Goal: Obtain resource: Download file/media

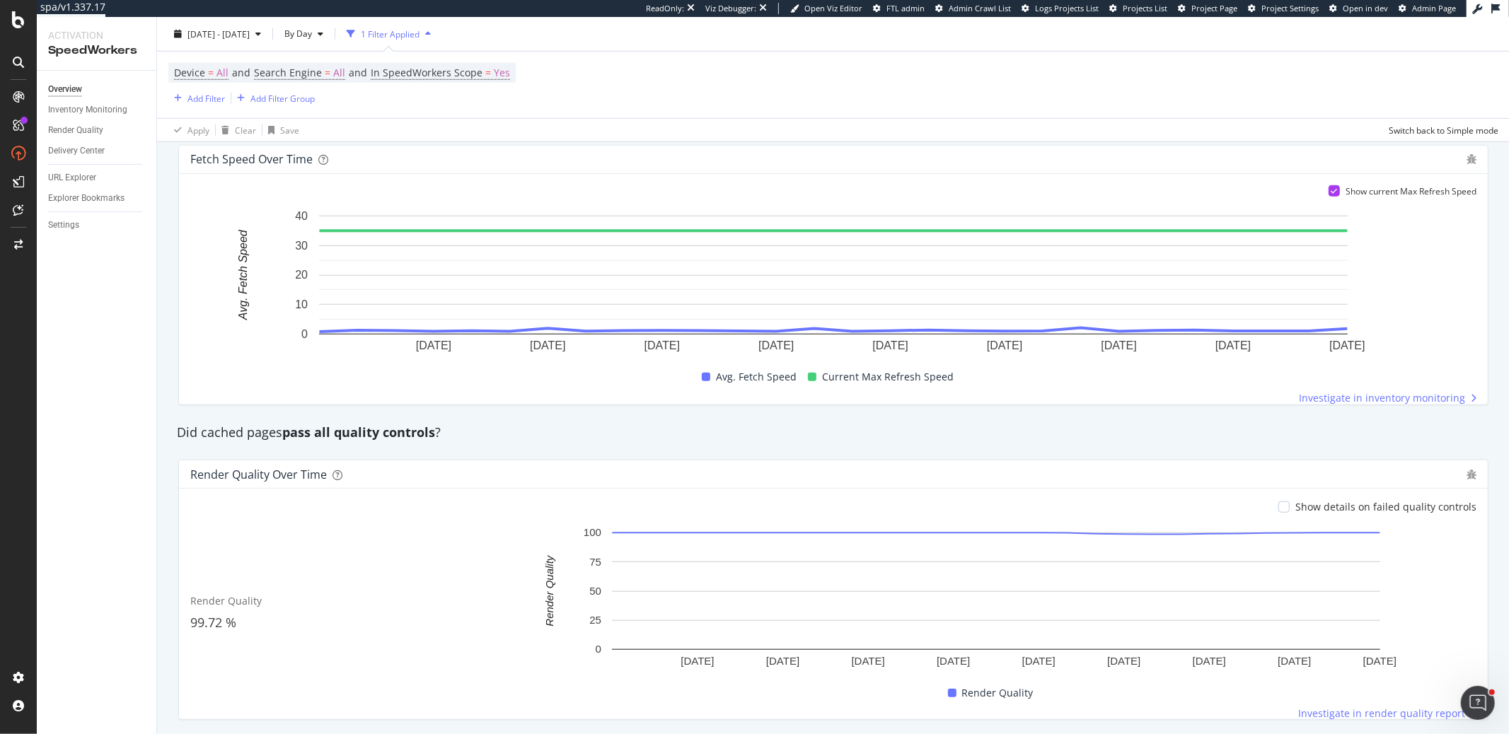
scroll to position [928, 0]
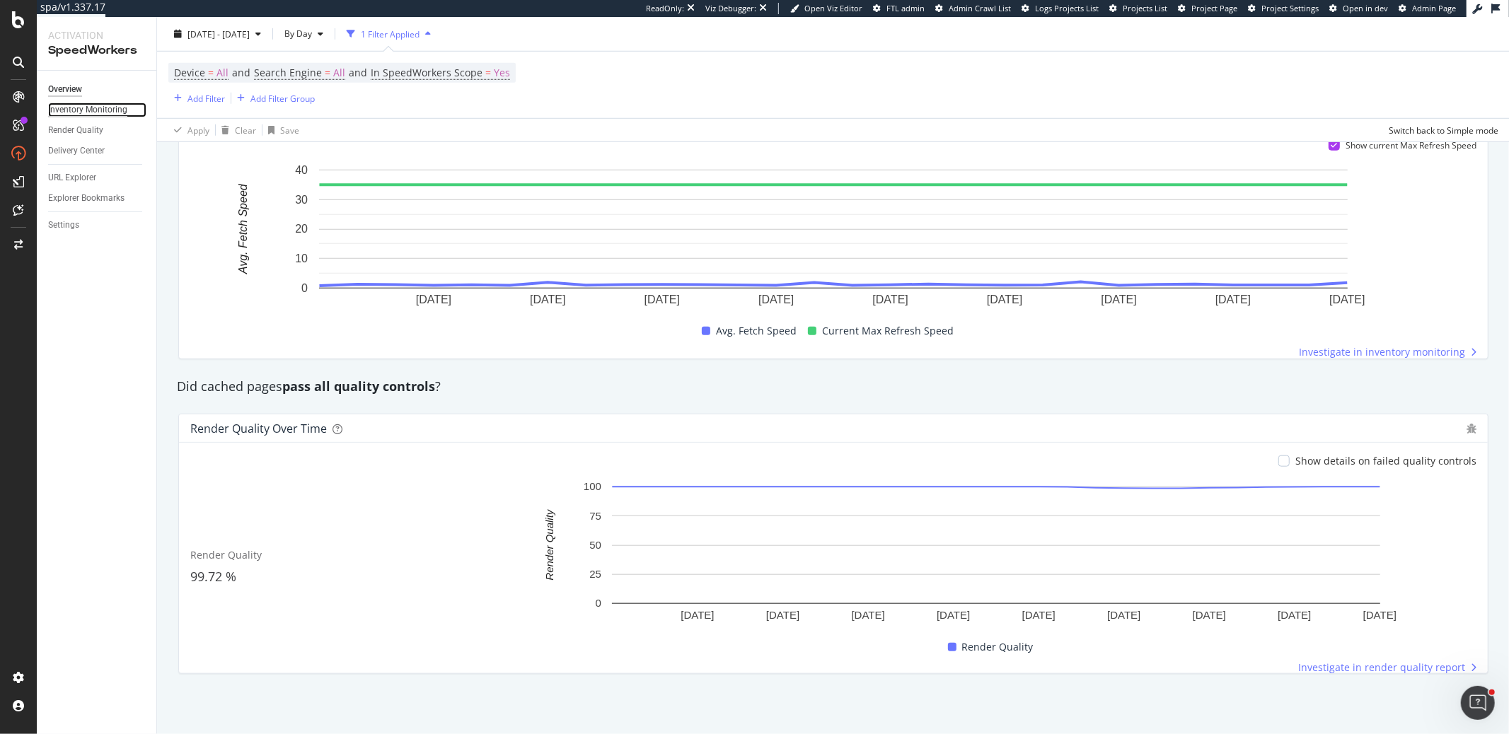
click at [114, 114] on div "Inventory Monitoring" at bounding box center [87, 110] width 79 height 15
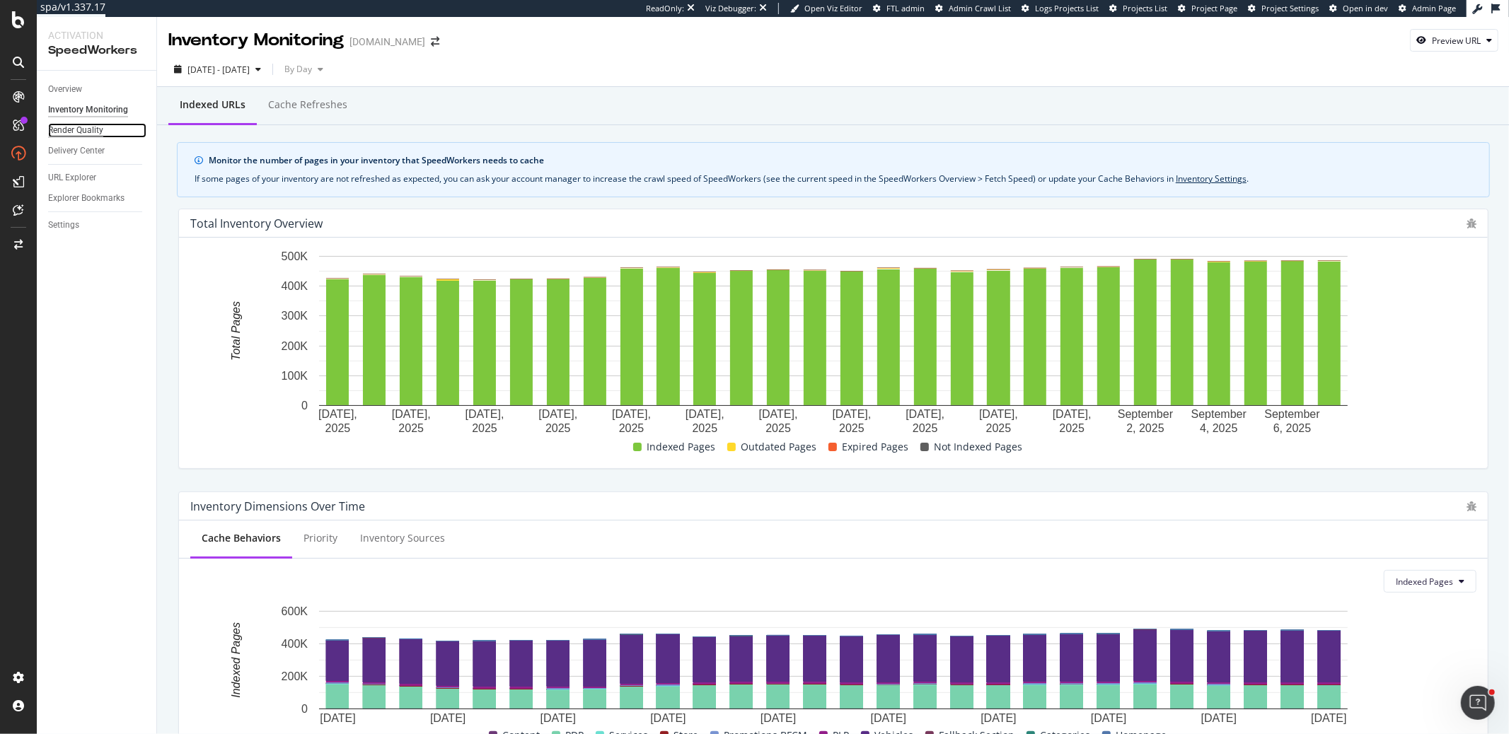
click at [71, 129] on div "Render Quality" at bounding box center [75, 130] width 55 height 15
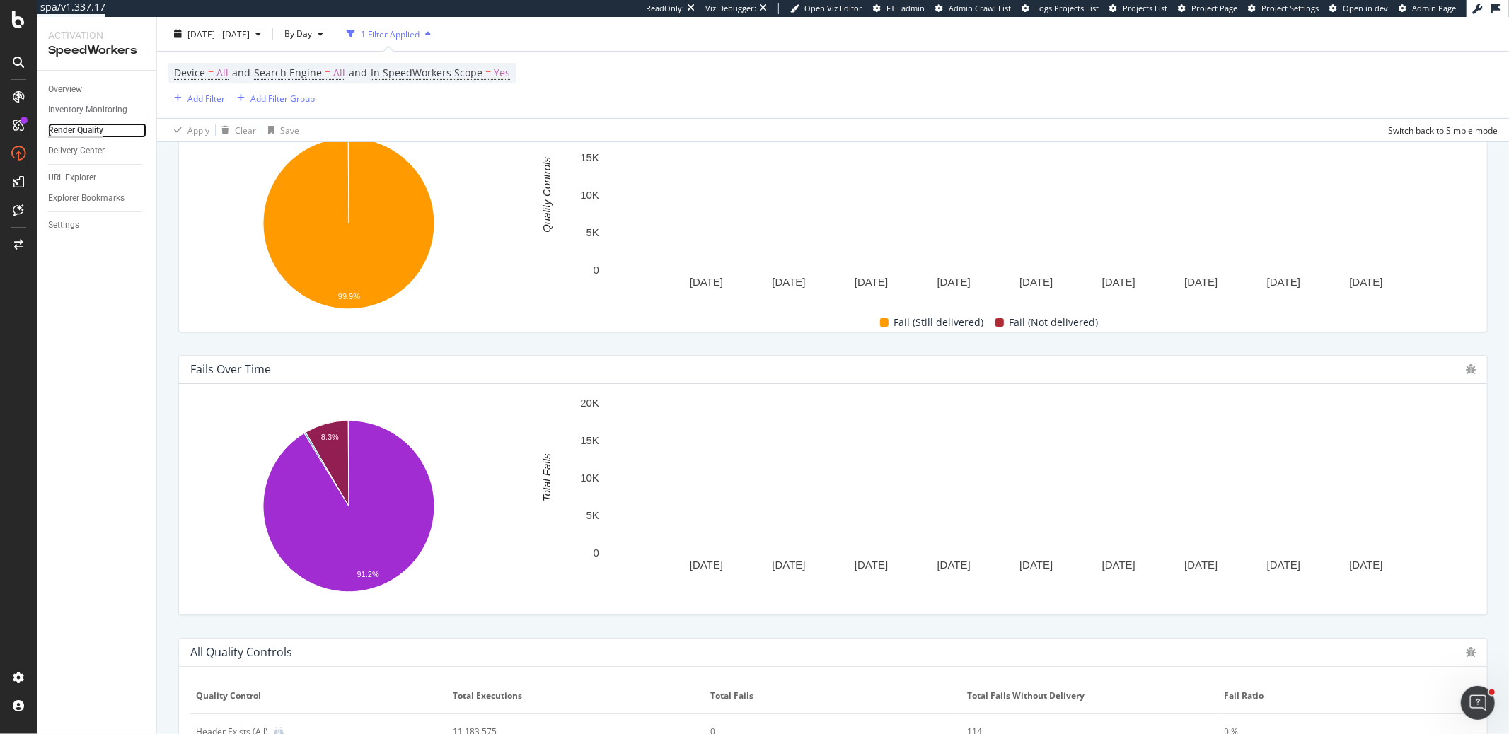
scroll to position [525, 0]
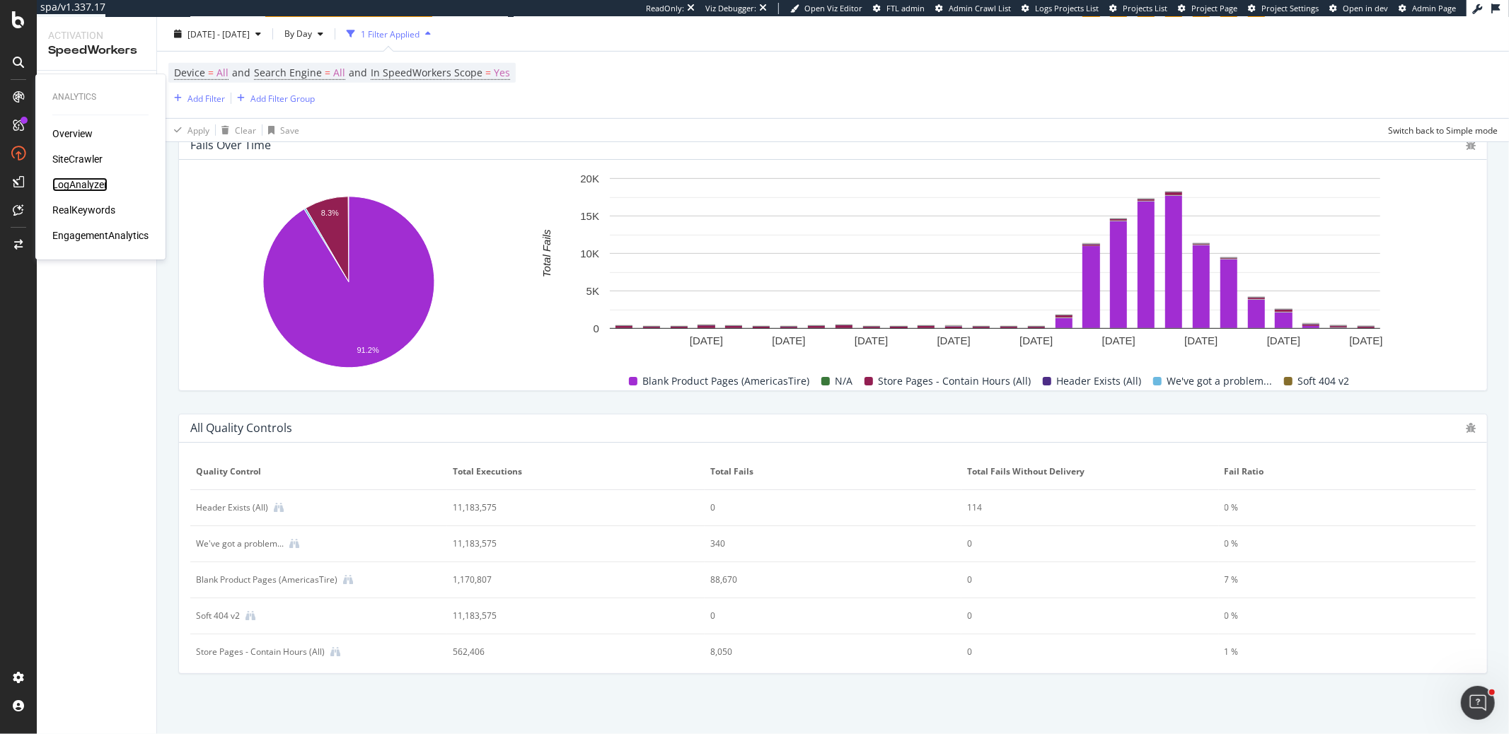
click at [72, 188] on div "LogAnalyzer" at bounding box center [79, 185] width 55 height 14
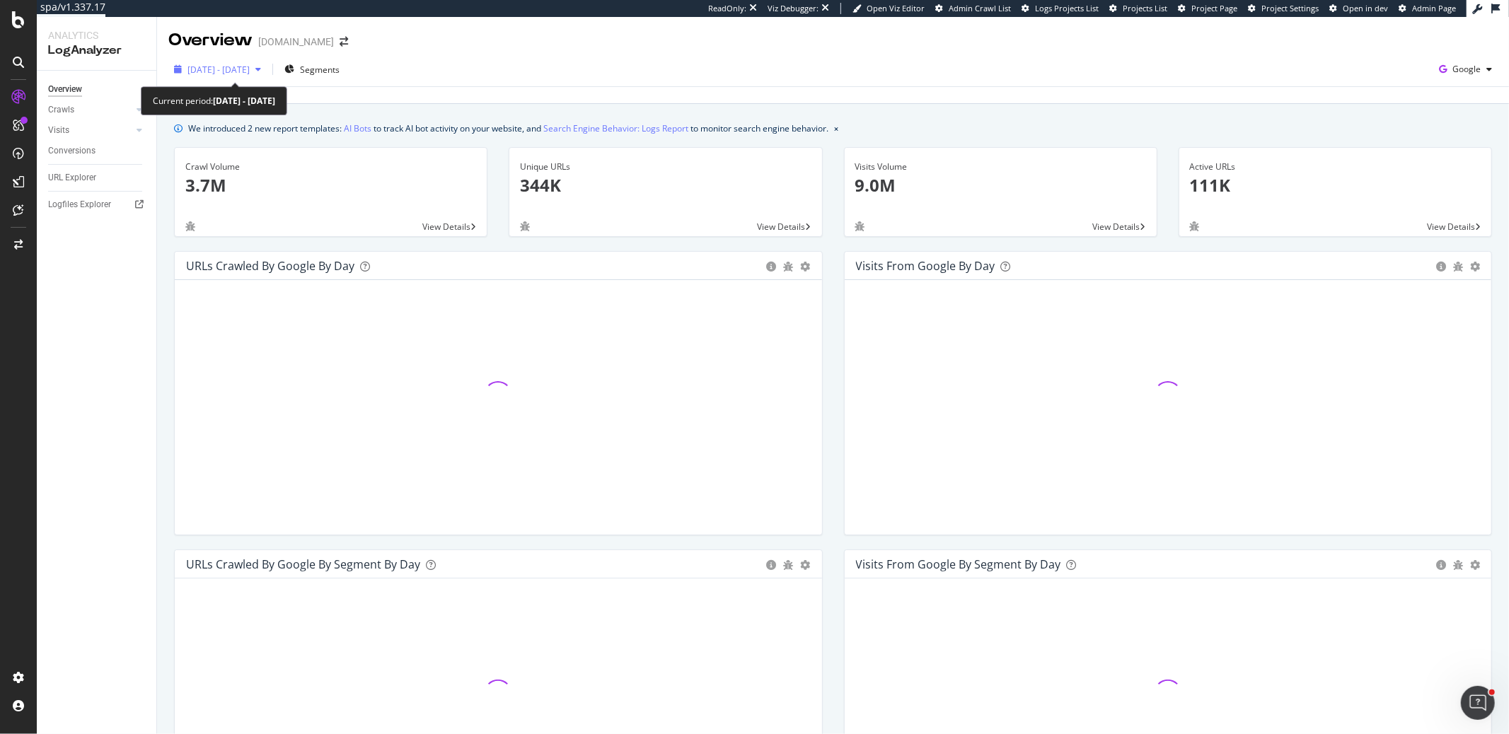
click at [250, 67] on span "2025 Aug. 10th - Sep. 8th" at bounding box center [218, 70] width 62 height 12
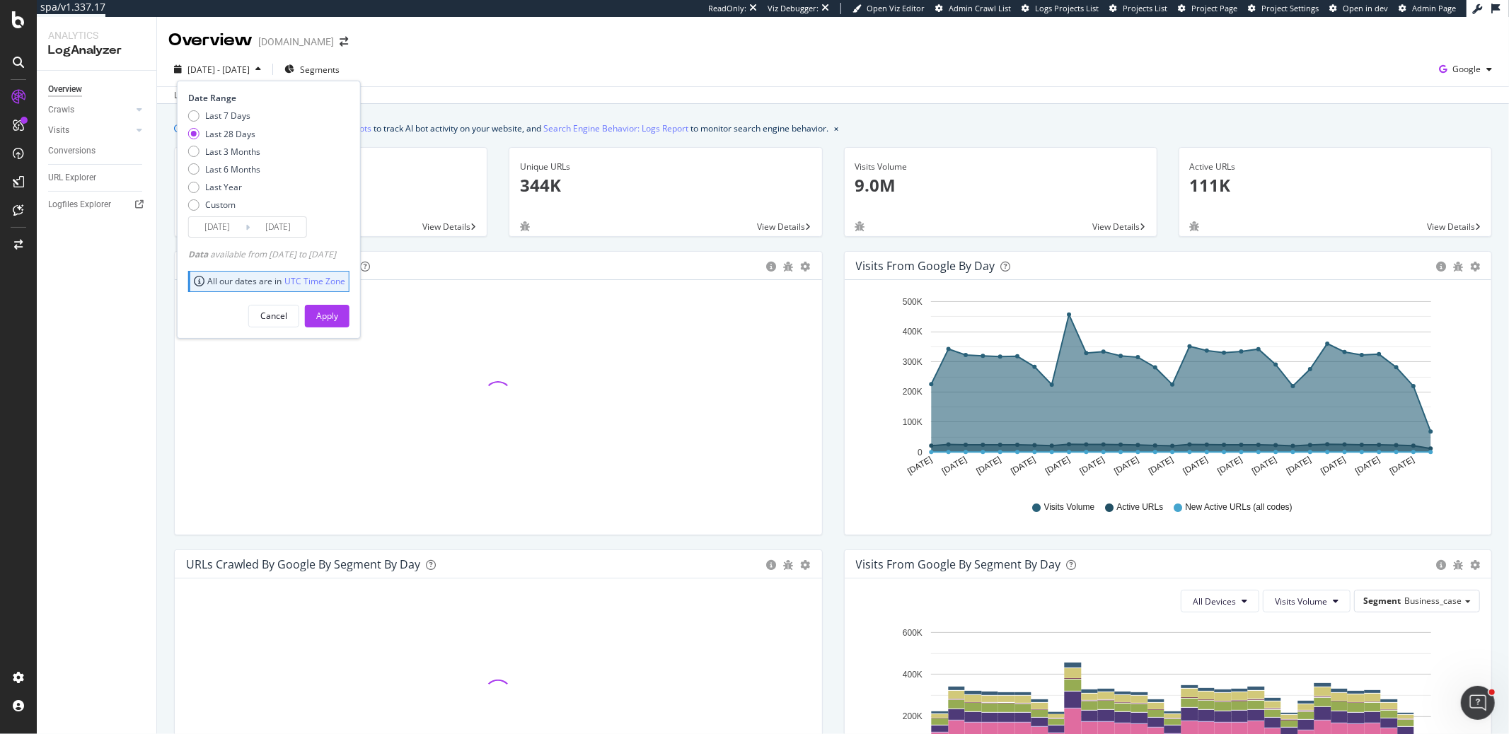
click at [250, 67] on span "2025 Aug. 10th - Sep. 8th" at bounding box center [218, 70] width 62 height 12
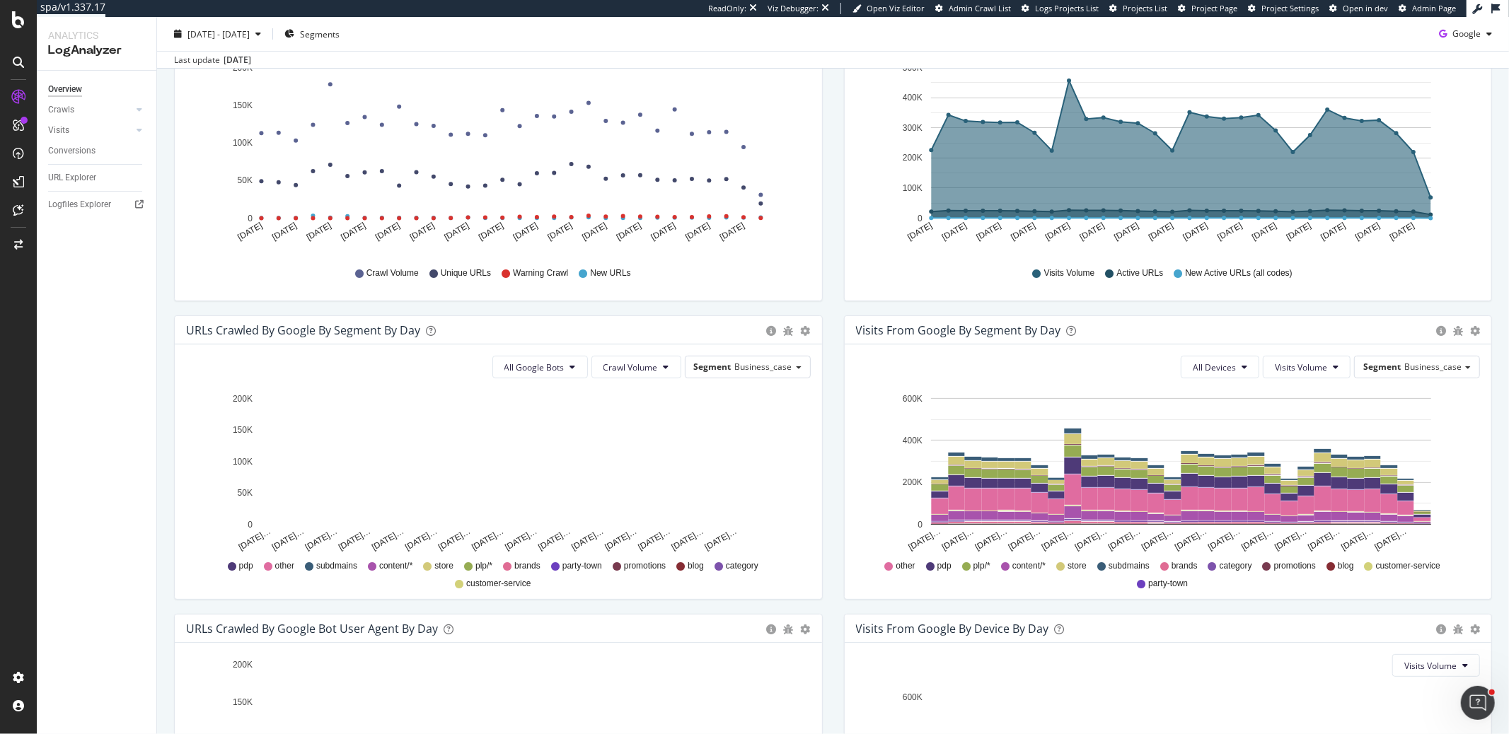
scroll to position [228, 0]
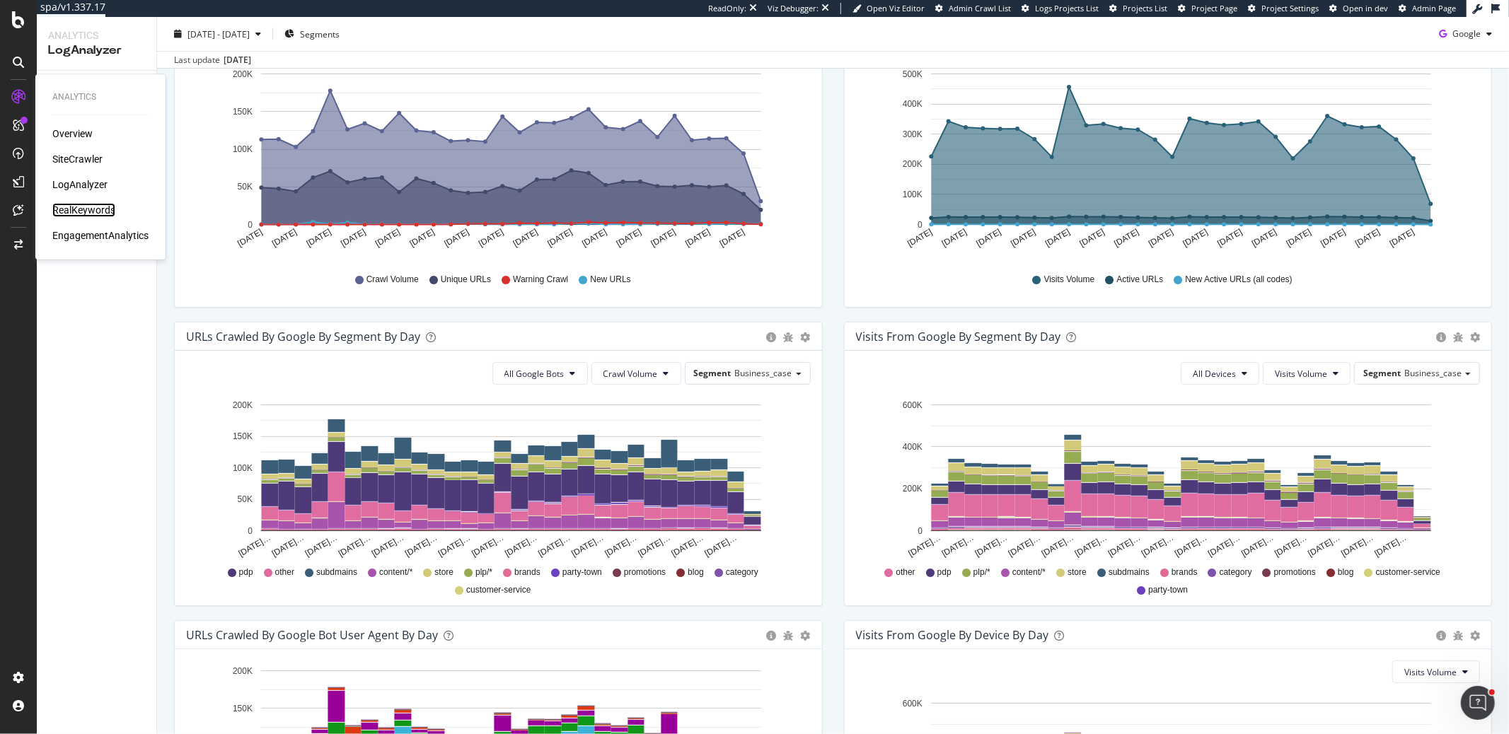
click at [76, 207] on div "RealKeywords" at bounding box center [83, 210] width 63 height 14
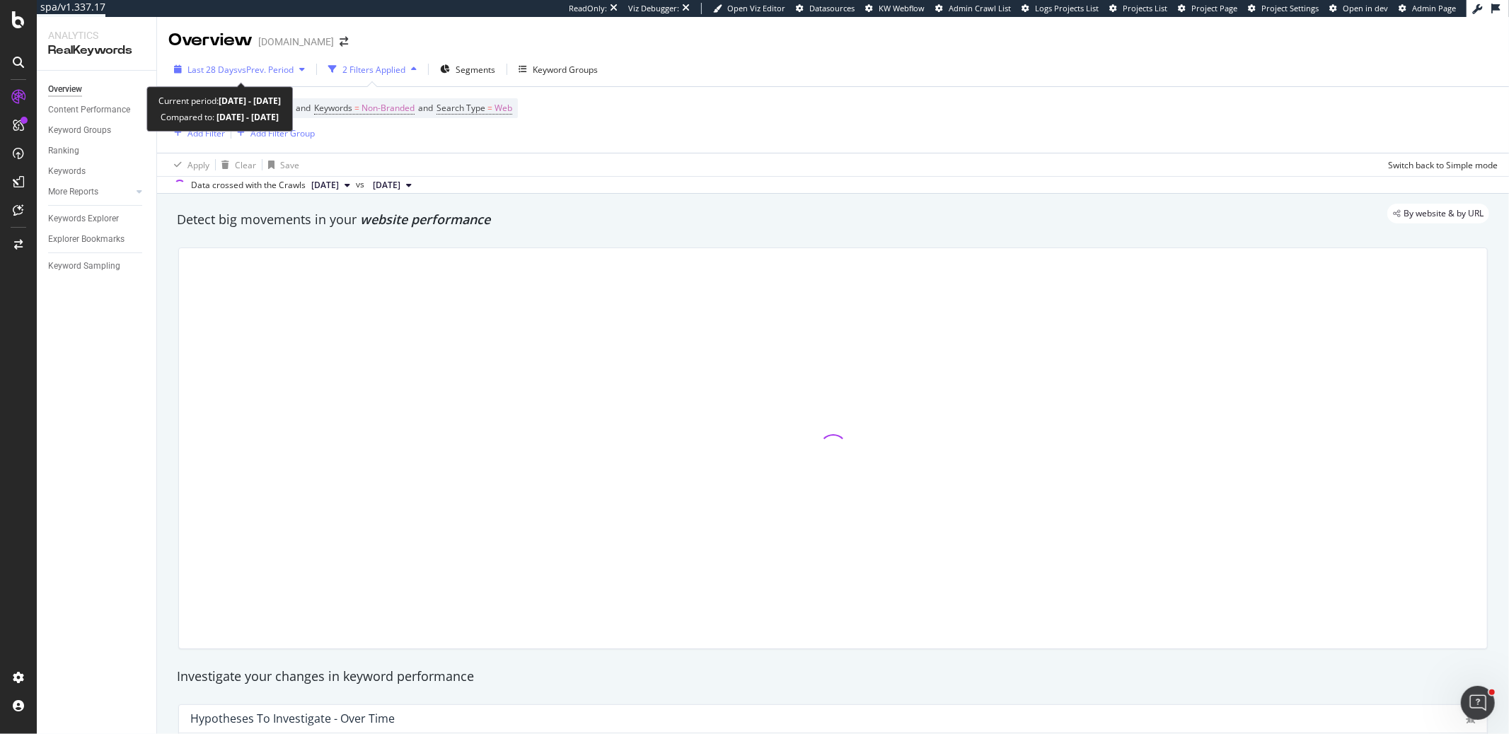
click at [234, 68] on span "Last 28 Days" at bounding box center [212, 70] width 50 height 12
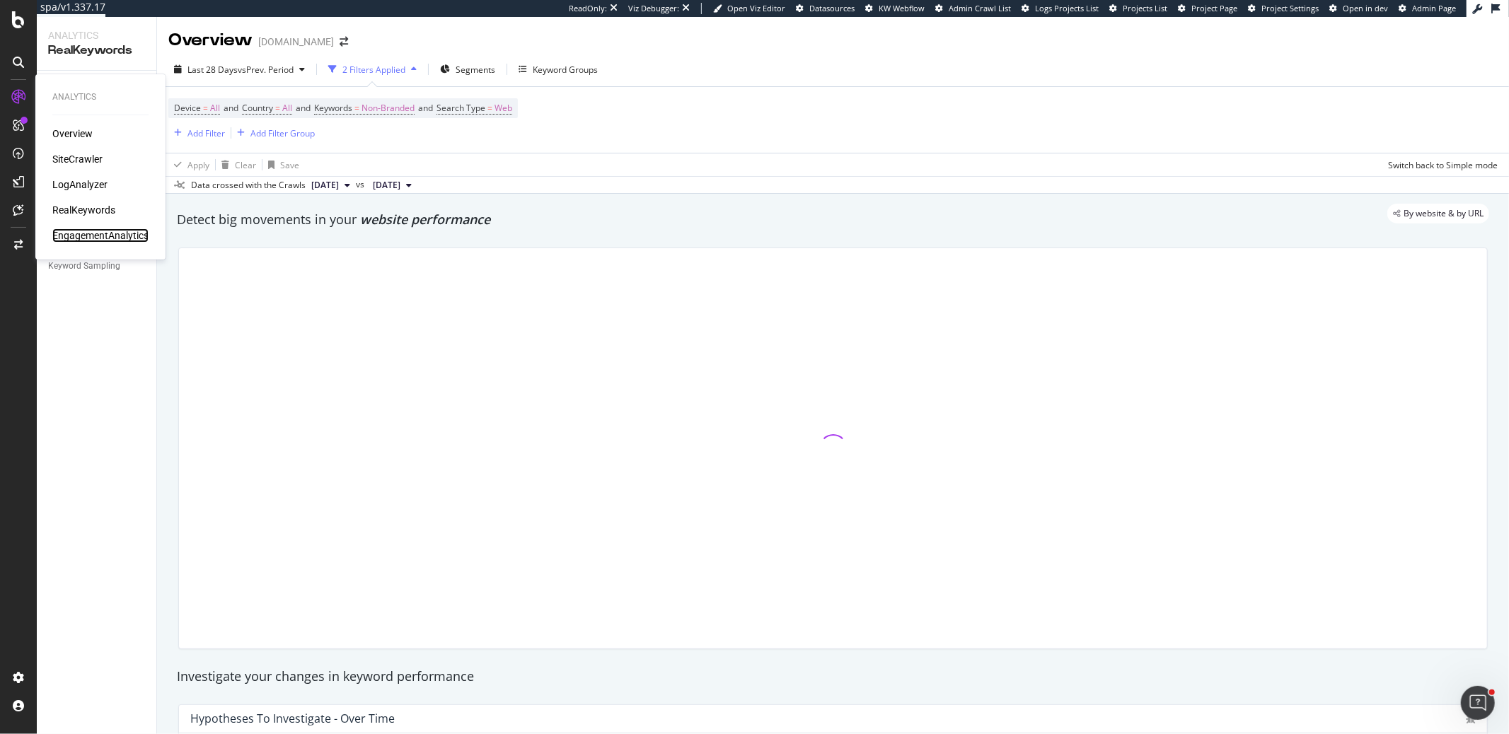
click at [102, 231] on div "EngagementAnalytics" at bounding box center [100, 235] width 96 height 14
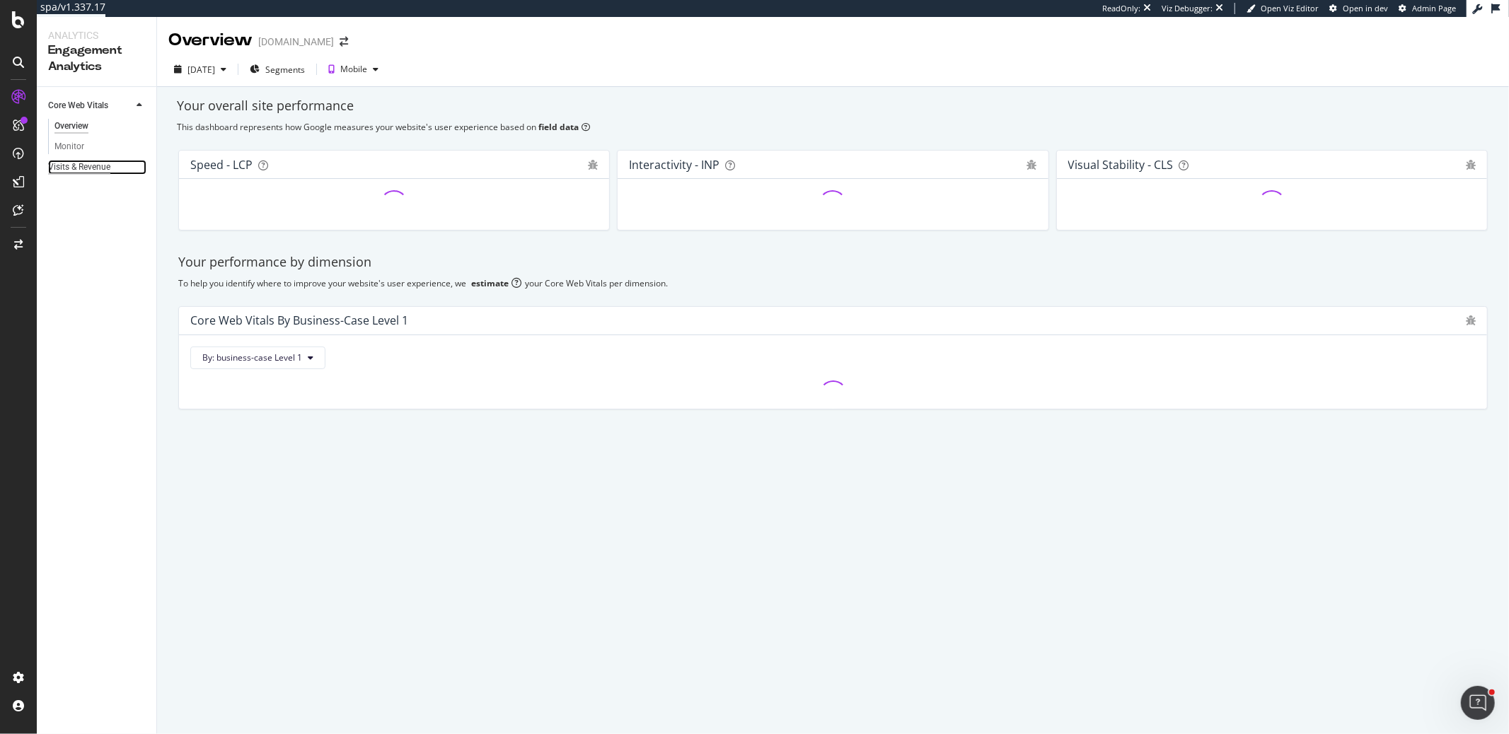
click at [100, 168] on div "Visits & Revenue" at bounding box center [79, 167] width 62 height 15
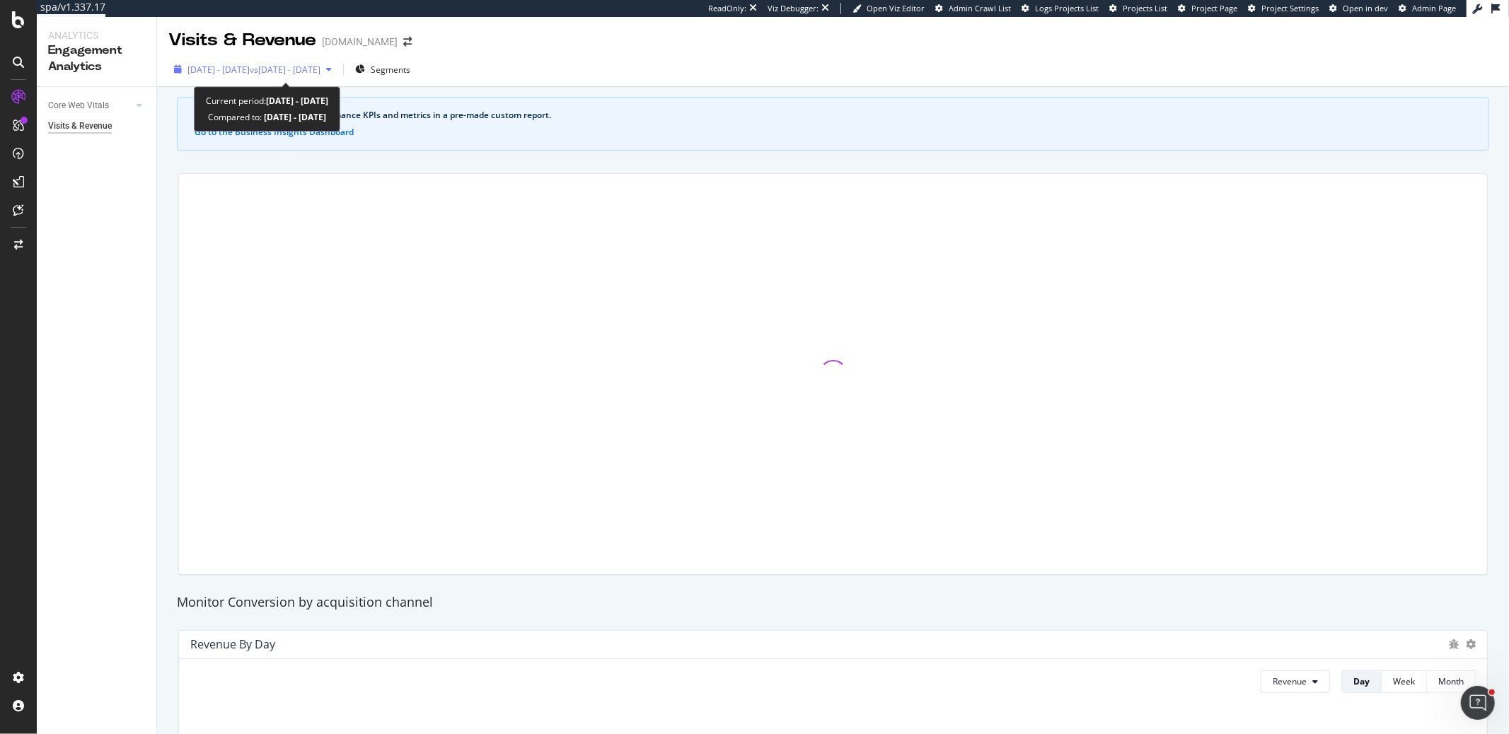
click at [243, 65] on span "2025 Aug. 8th - Sep. 4th" at bounding box center [218, 70] width 62 height 12
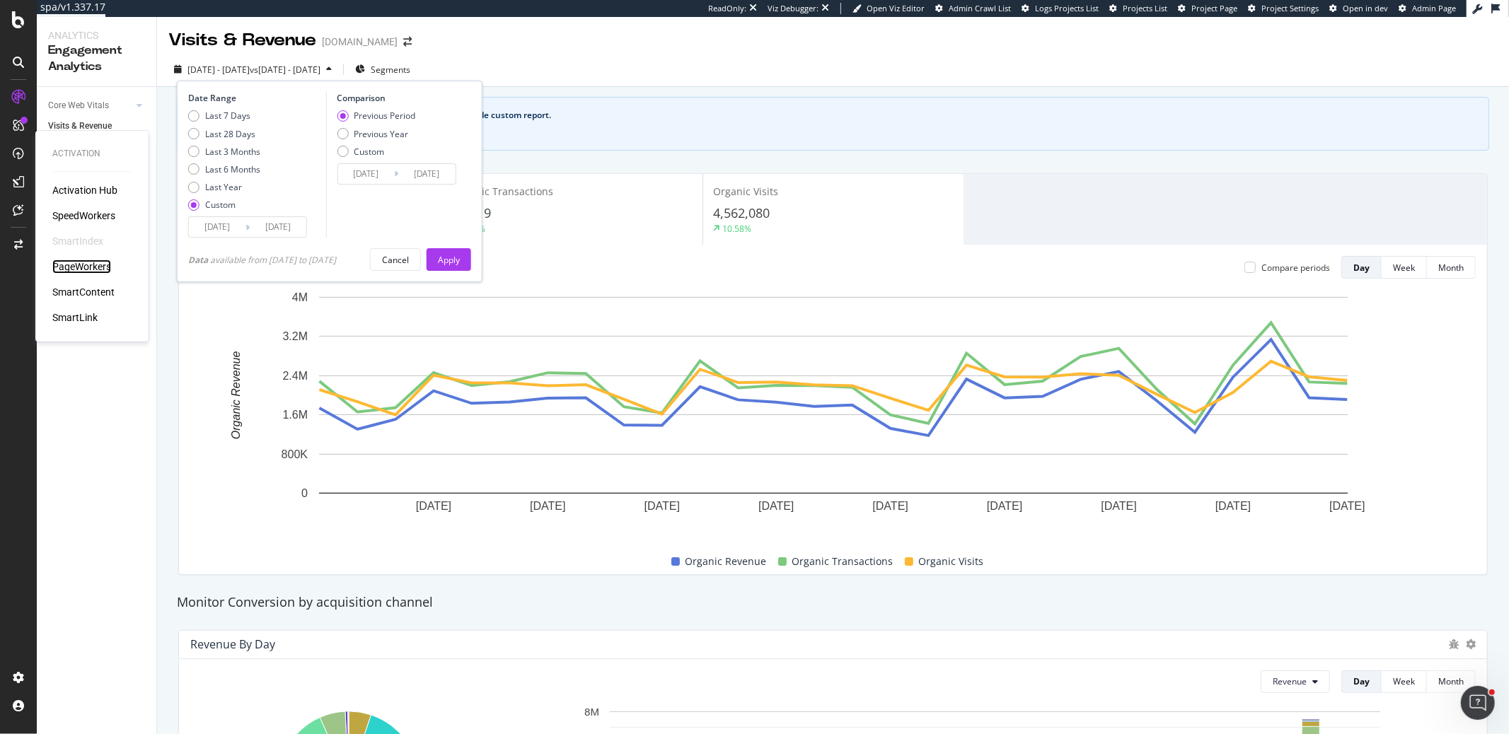
click at [96, 268] on div "PageWorkers" at bounding box center [81, 267] width 59 height 14
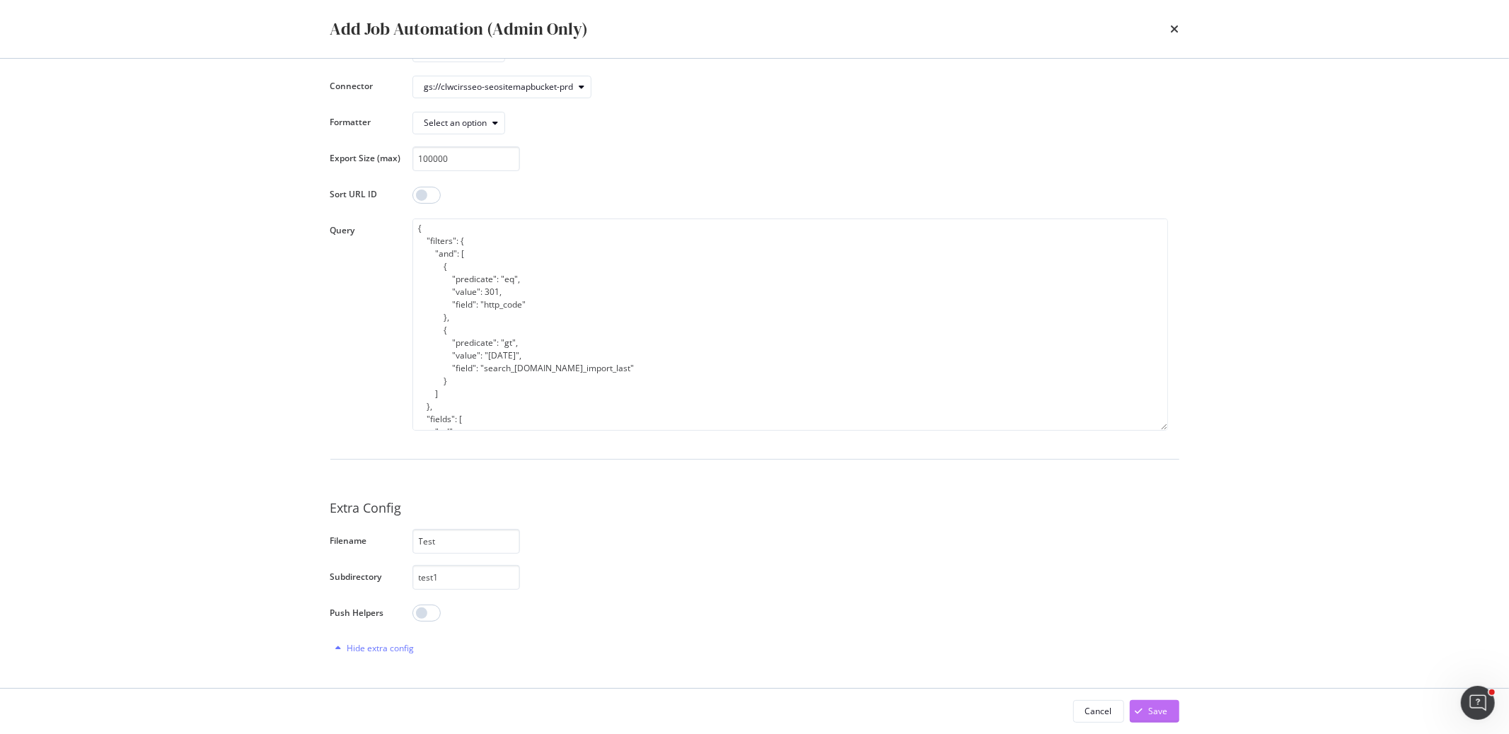
click at [1148, 702] on div "Save" at bounding box center [1149, 711] width 38 height 21
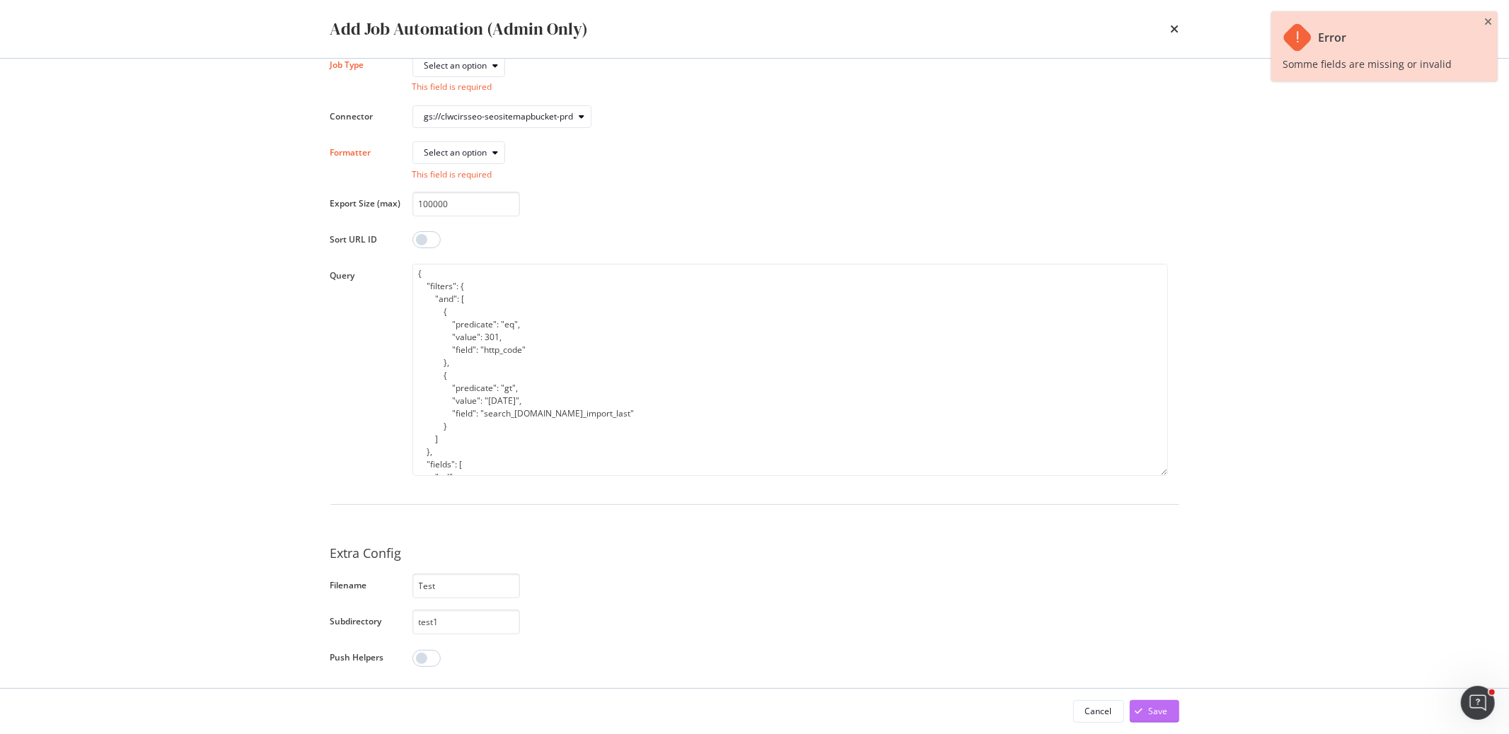
scroll to position [100, 0]
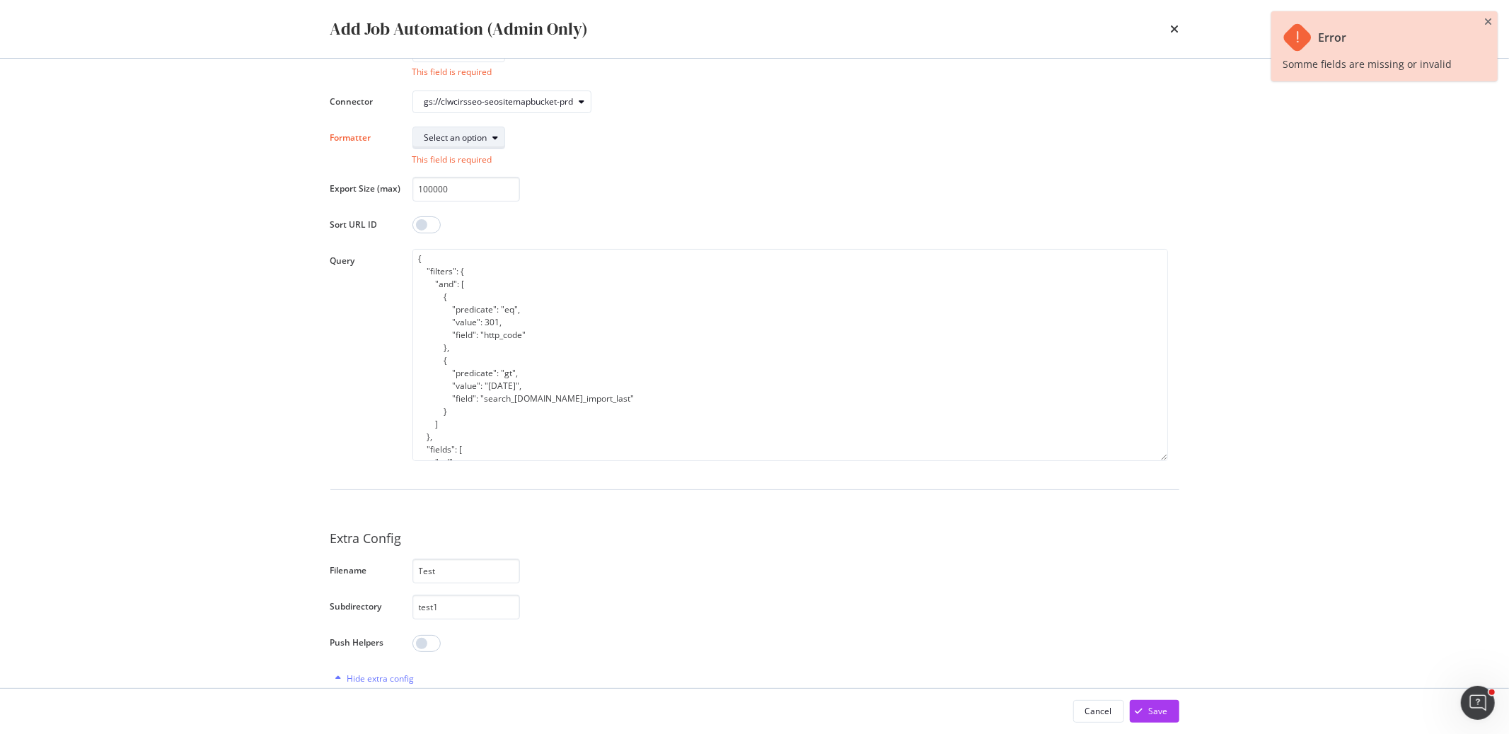
click at [448, 127] on button "Select an option" at bounding box center [458, 138] width 93 height 23
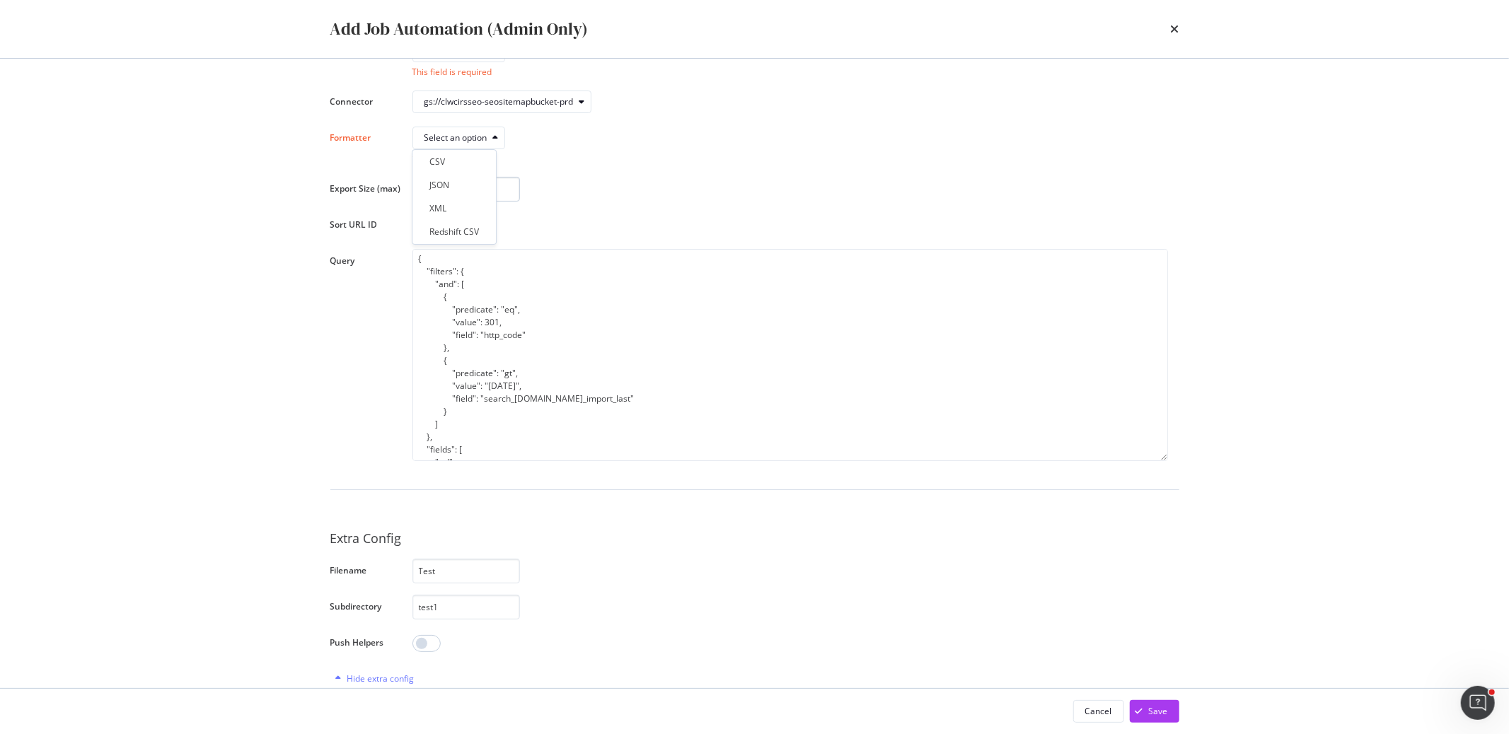
click at [430, 165] on div "CSV" at bounding box center [437, 162] width 16 height 12
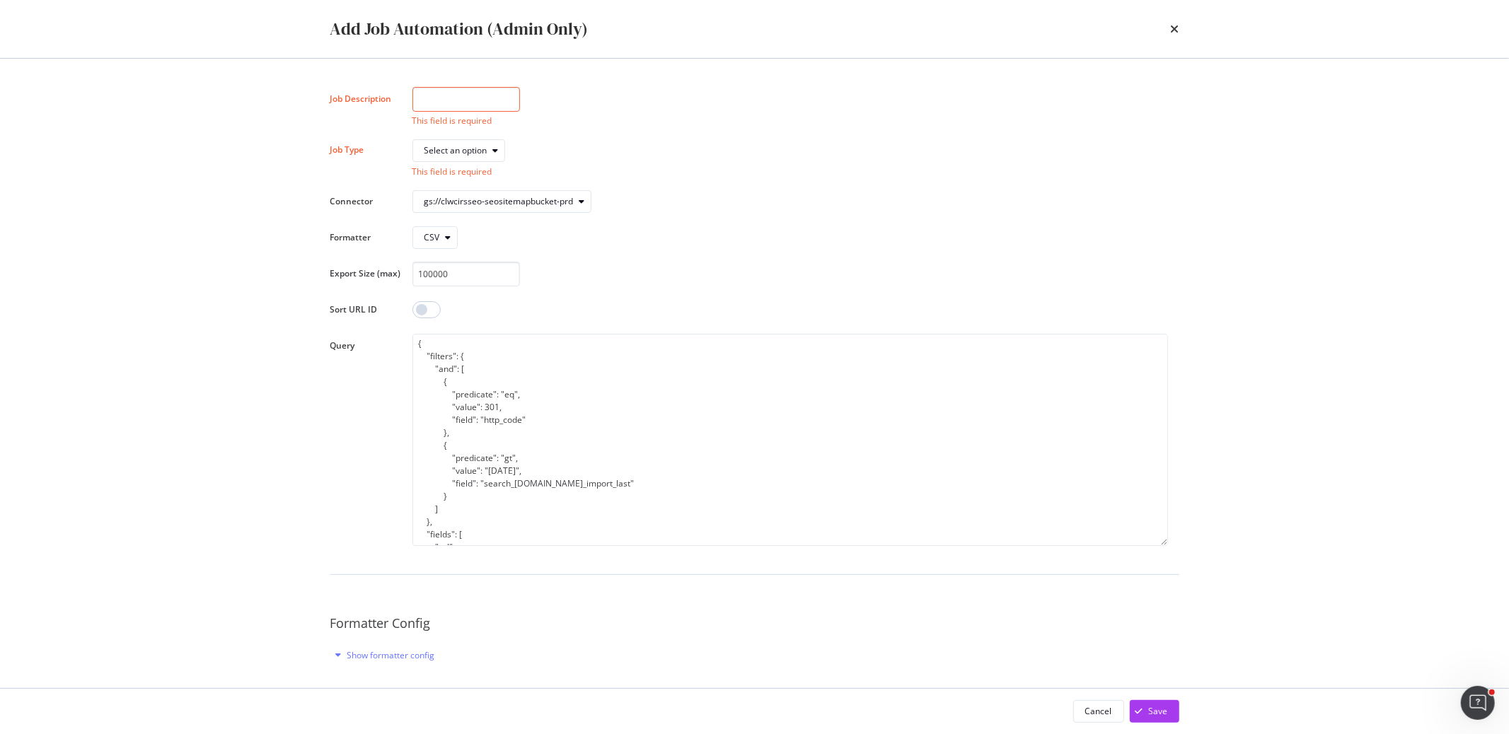
scroll to position [48, 0]
click at [1146, 706] on div "Save" at bounding box center [1149, 711] width 38 height 21
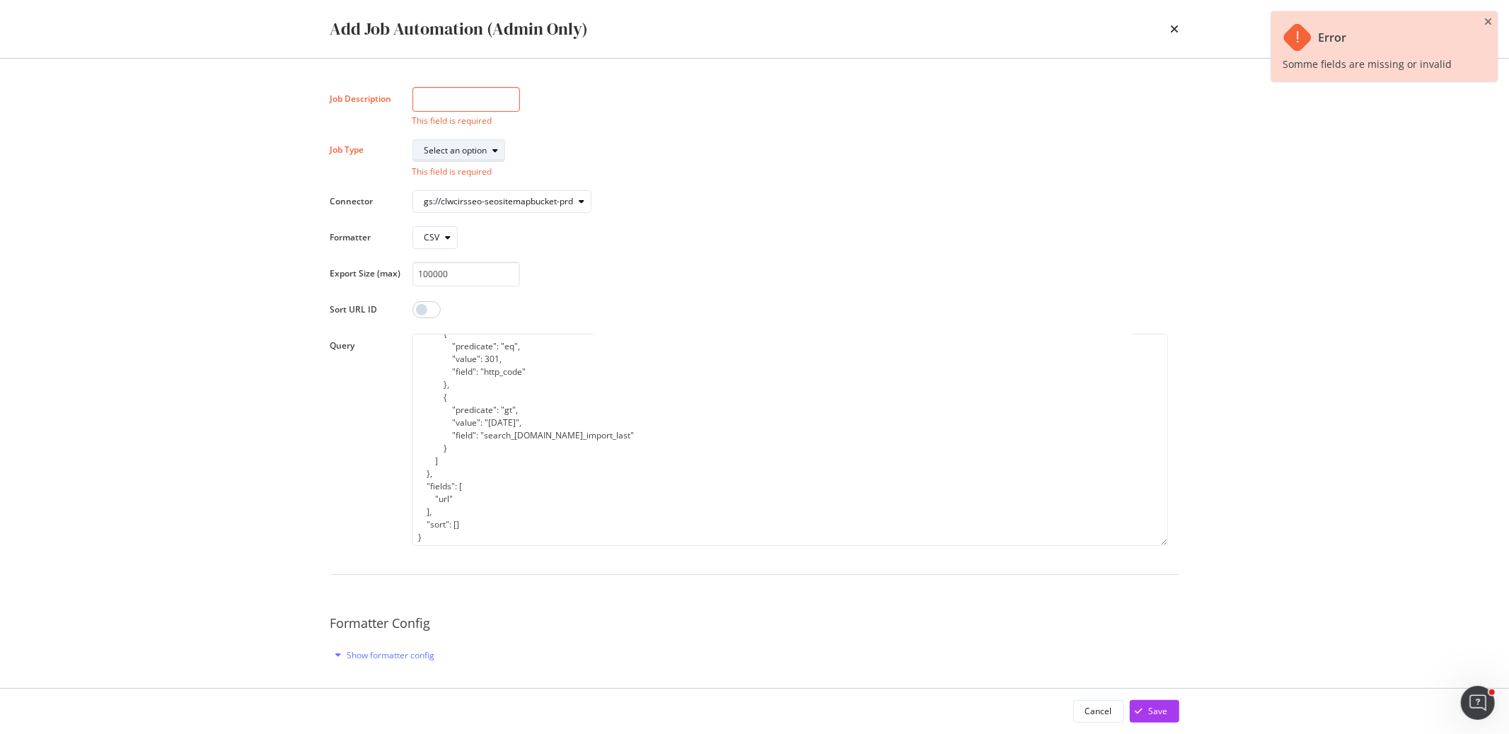
click at [462, 156] on div "Select an option" at bounding box center [464, 151] width 80 height 20
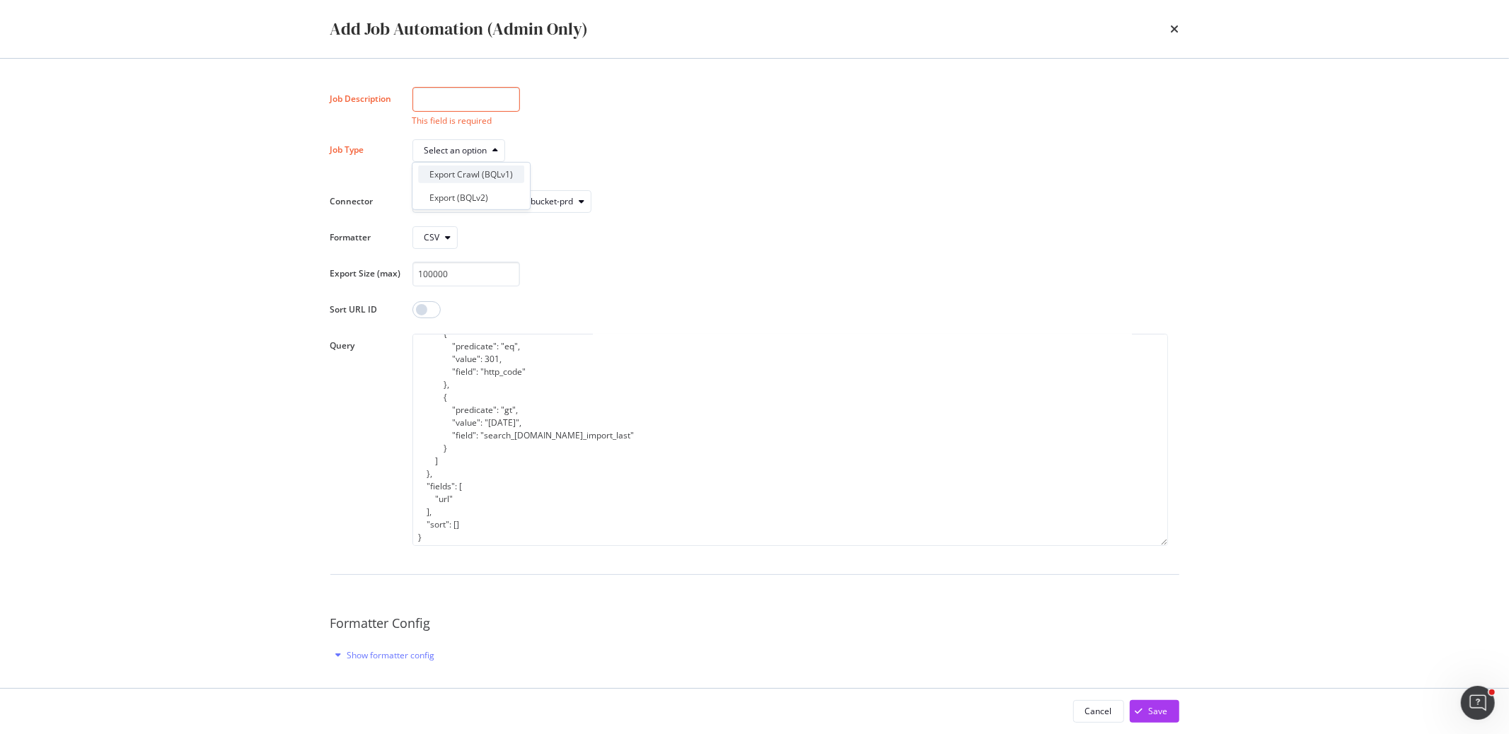
click at [503, 173] on div "Export Crawl (BQLv1)" at bounding box center [470, 174] width 83 height 12
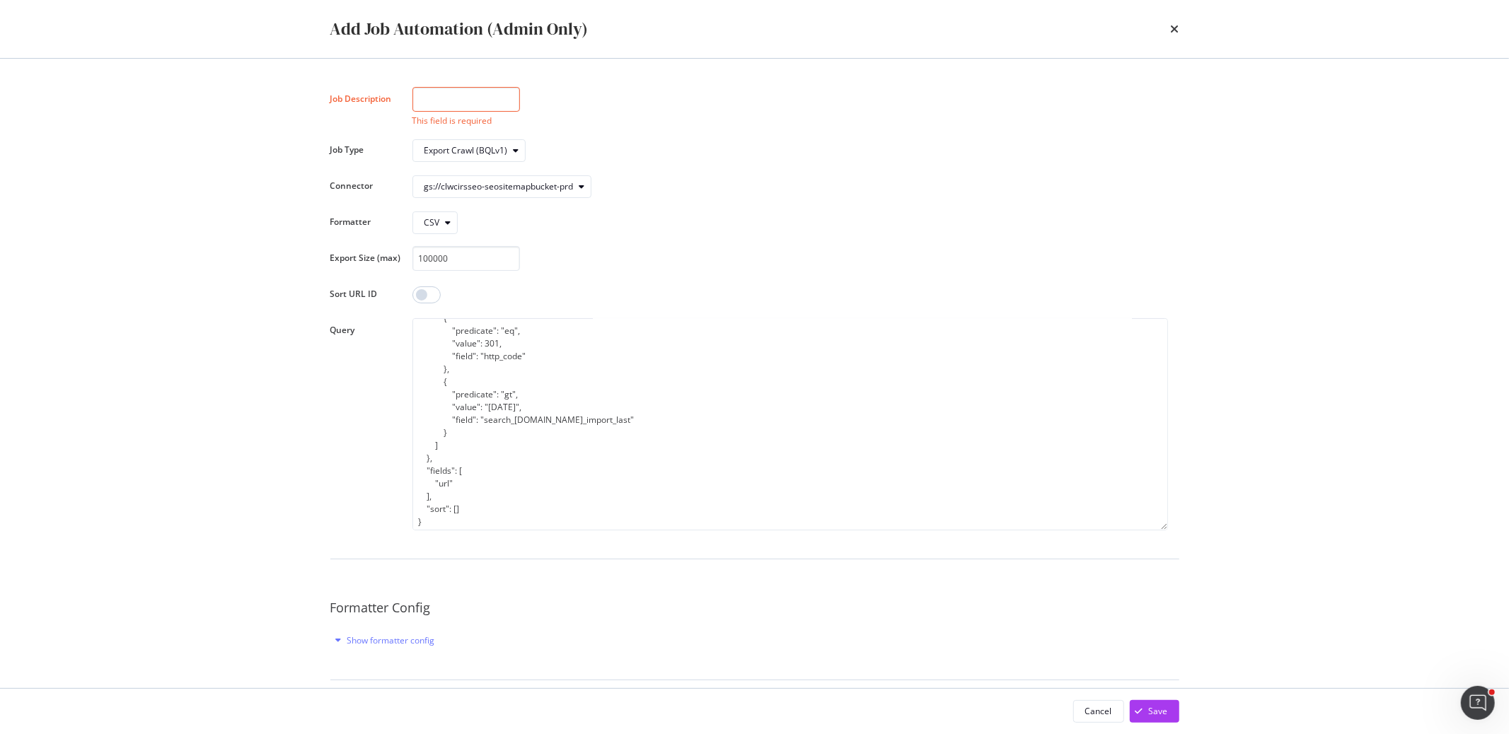
click at [459, 95] on input "modal" at bounding box center [466, 99] width 108 height 25
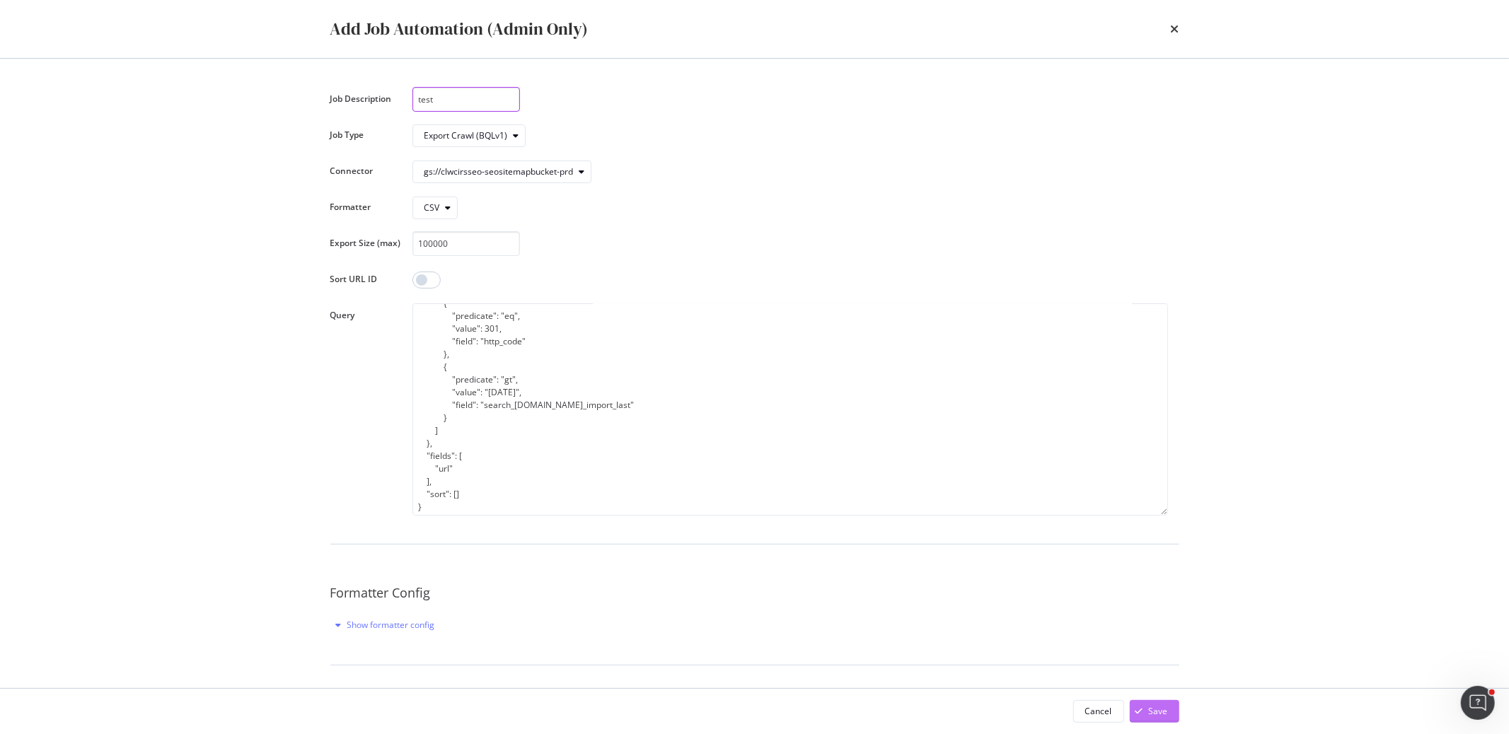
type input "test"
click at [1152, 705] on div "Save" at bounding box center [1158, 711] width 19 height 12
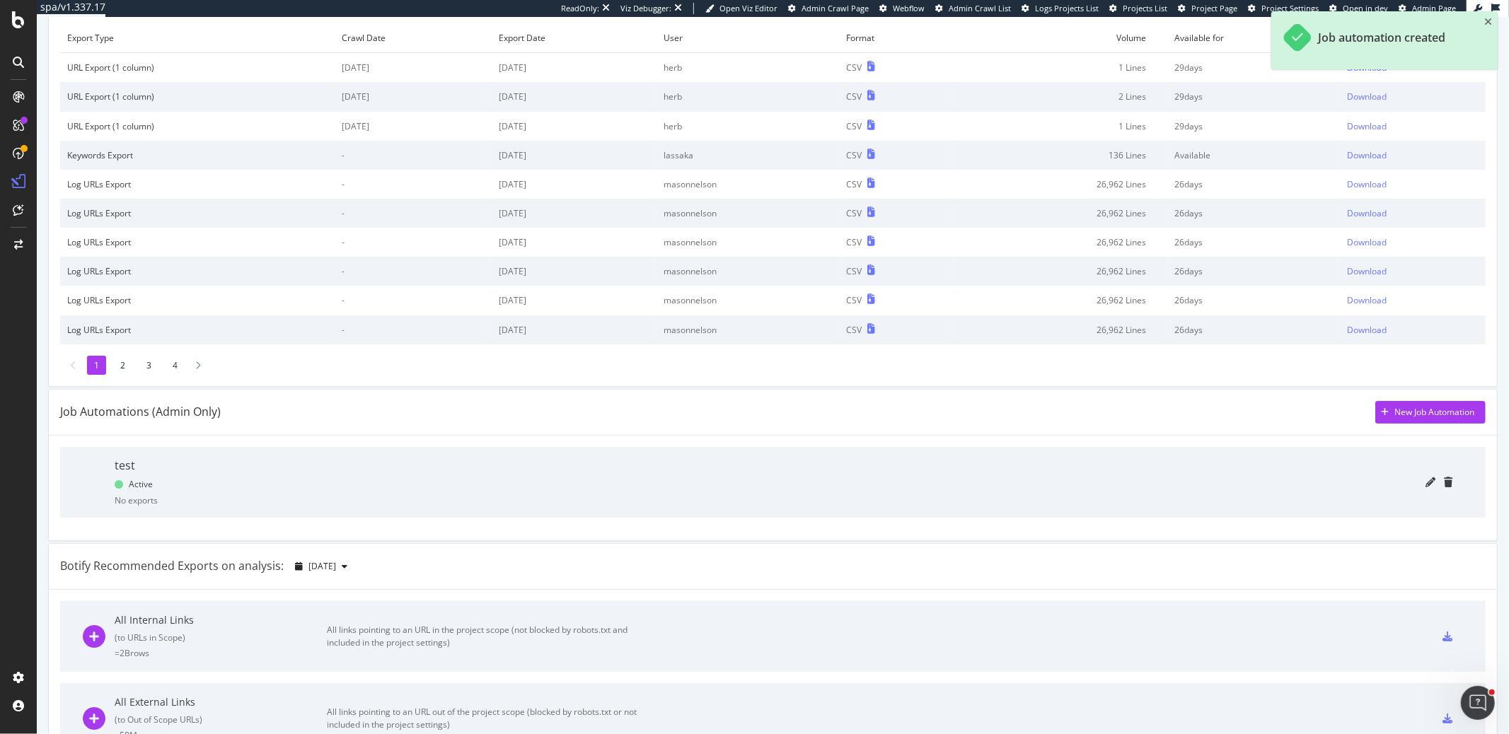
scroll to position [113, 0]
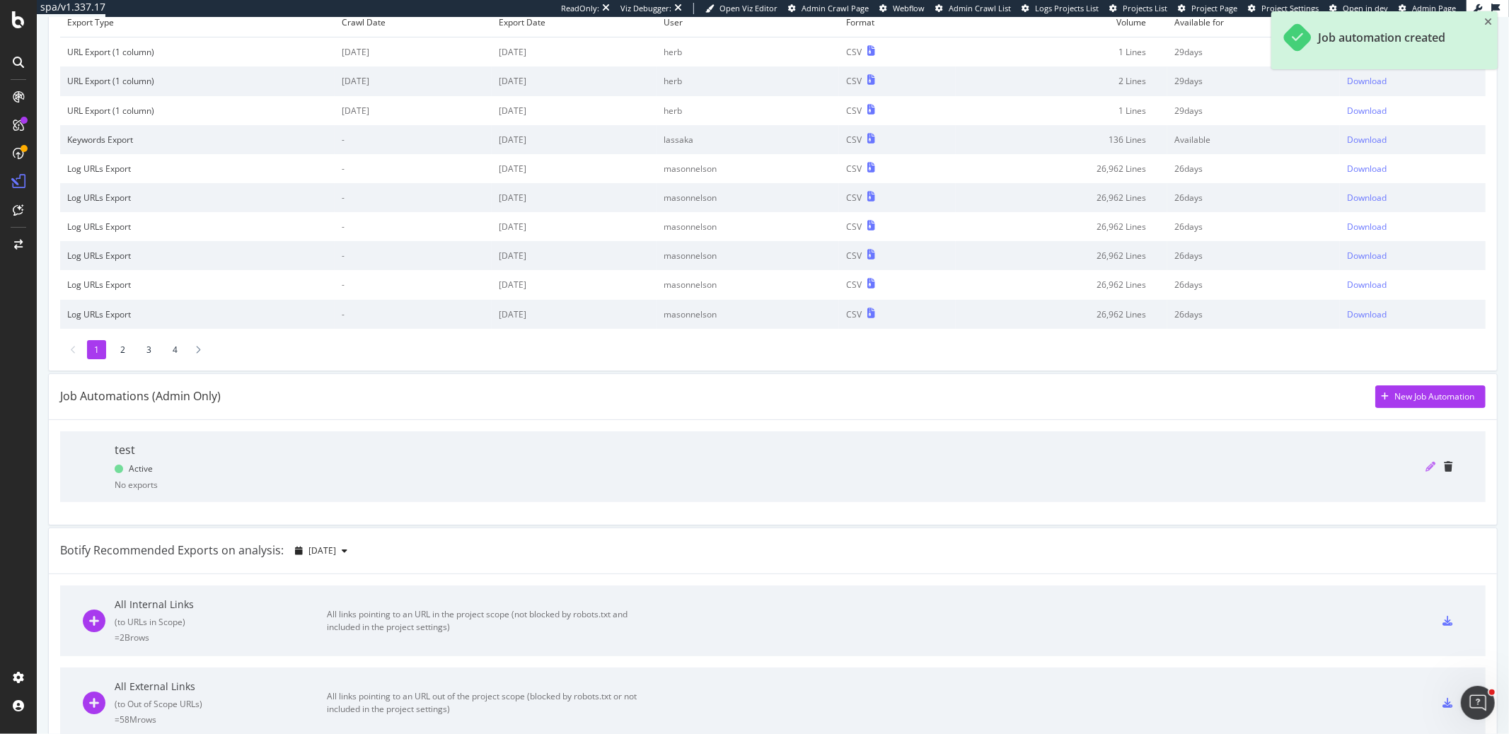
click at [1430, 465] on icon "pencil" at bounding box center [1430, 467] width 10 height 10
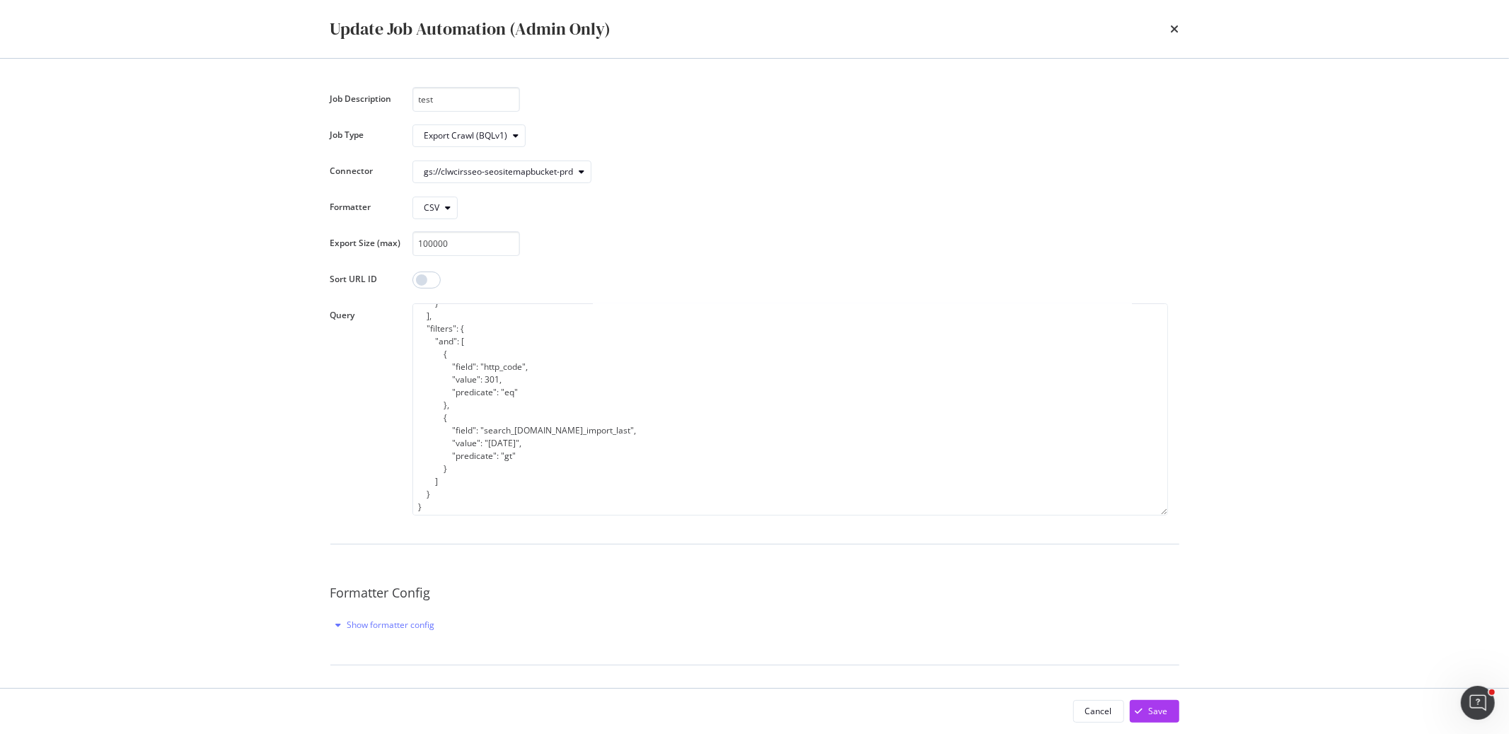
scroll to position [0, 0]
click at [1178, 28] on icon "times" at bounding box center [1175, 28] width 8 height 11
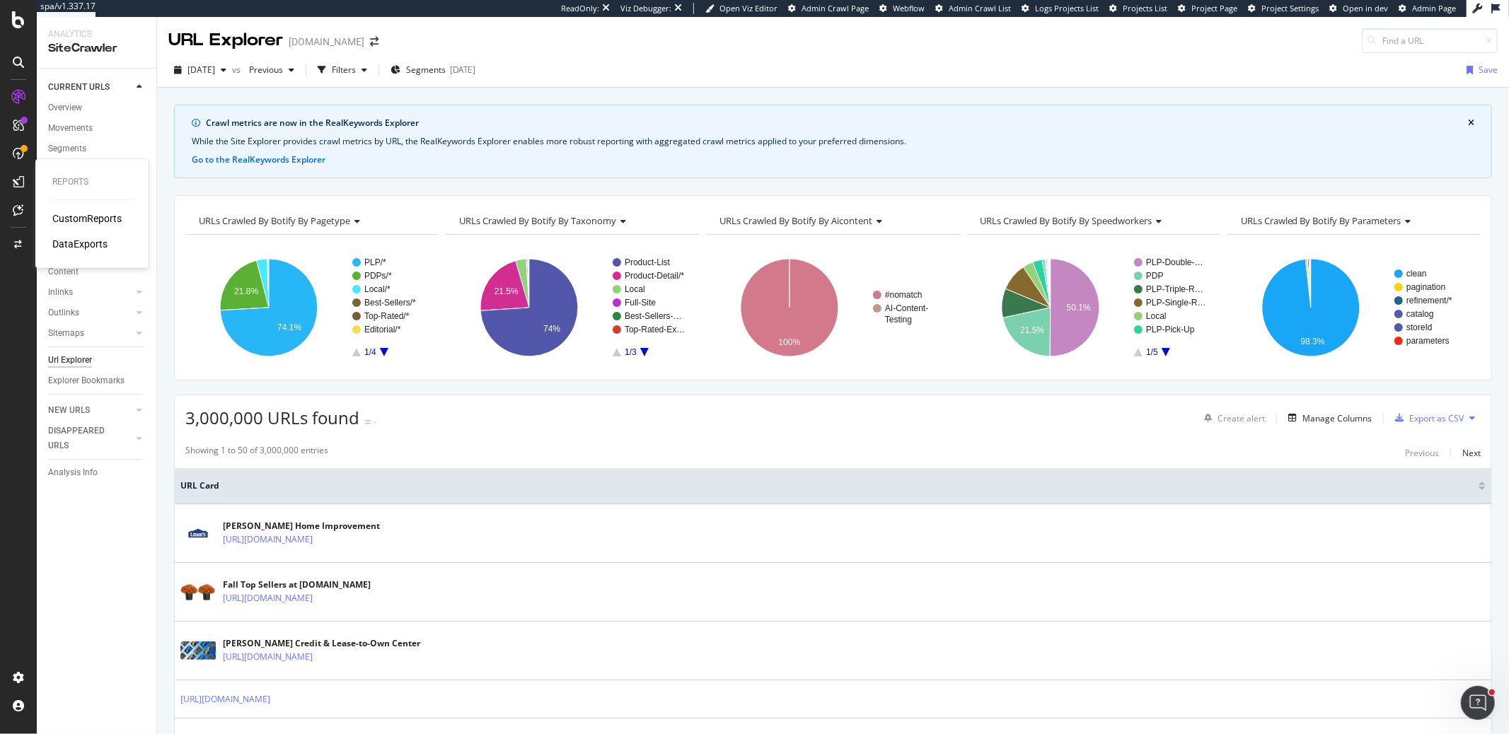
click at [80, 249] on div "DataExports" at bounding box center [79, 244] width 55 height 14
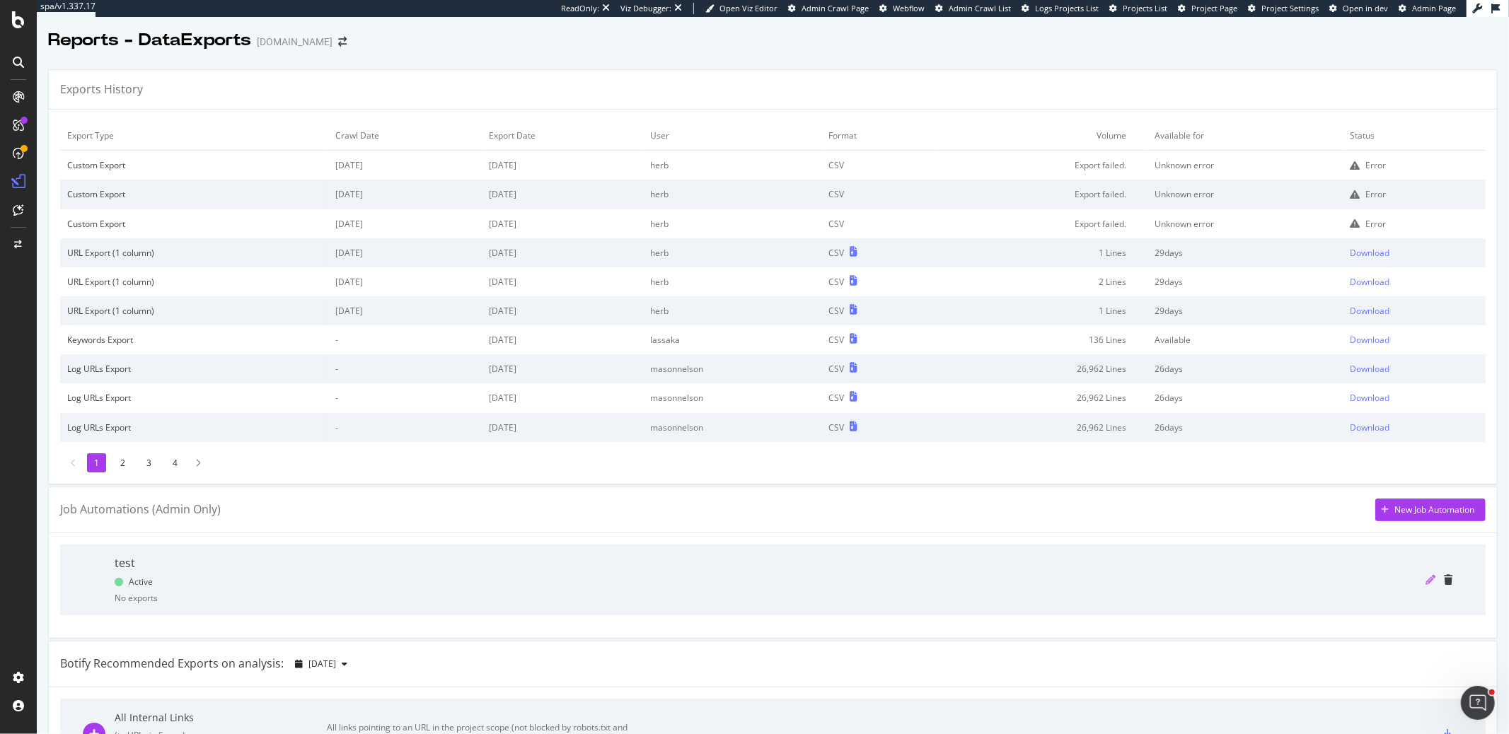
click at [1426, 578] on icon "pencil" at bounding box center [1430, 580] width 10 height 10
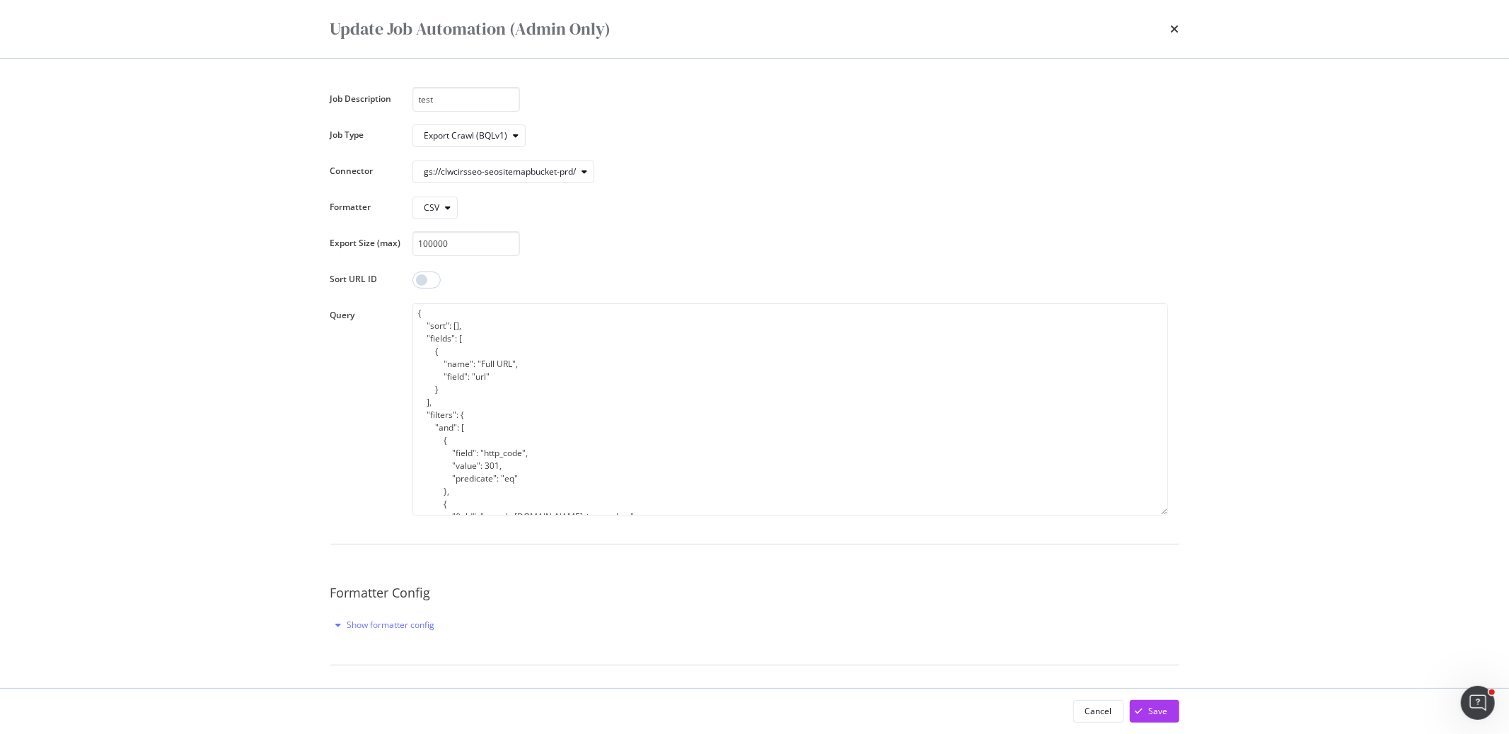
scroll to position [86, 0]
click at [1174, 24] on icon "times" at bounding box center [1175, 28] width 8 height 11
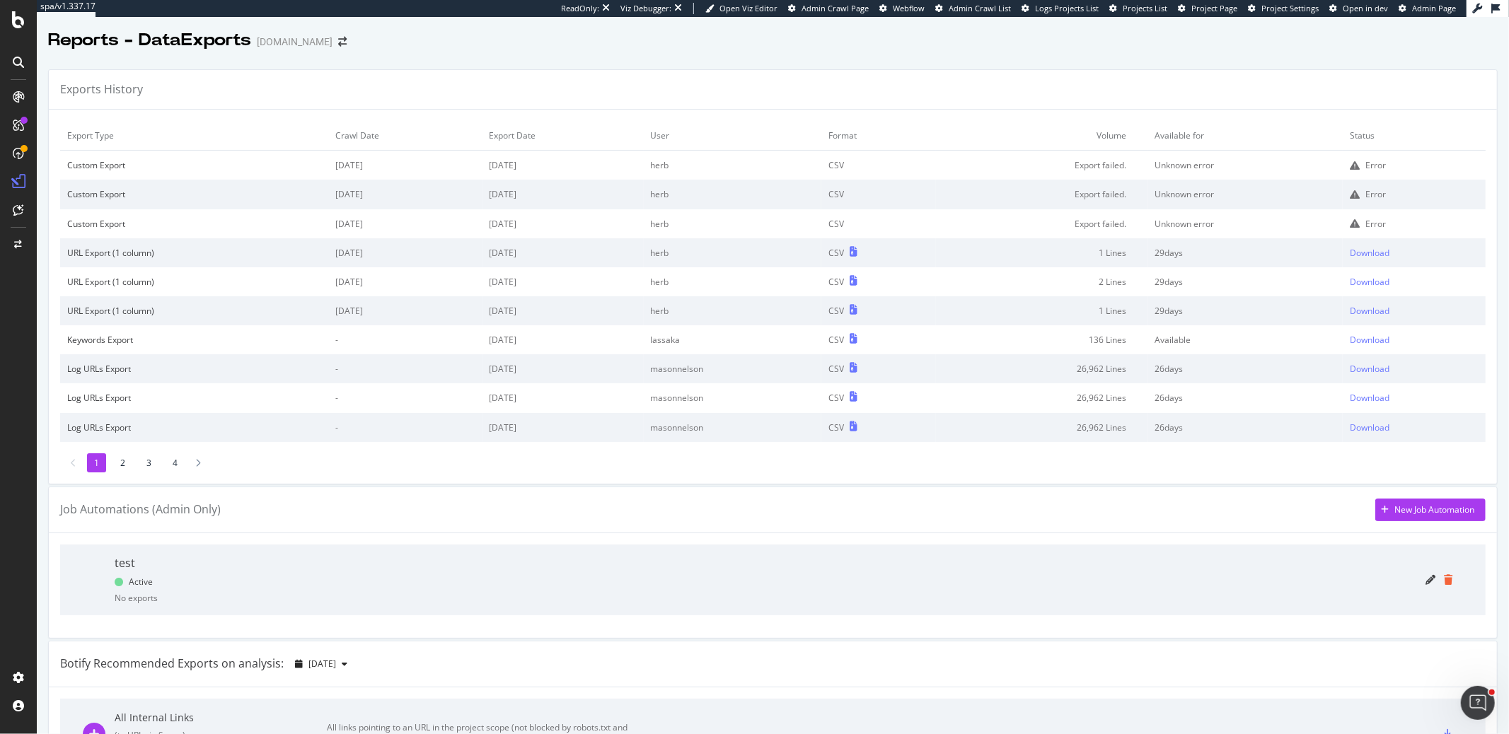
click at [1448, 583] on icon "trash" at bounding box center [1448, 580] width 8 height 10
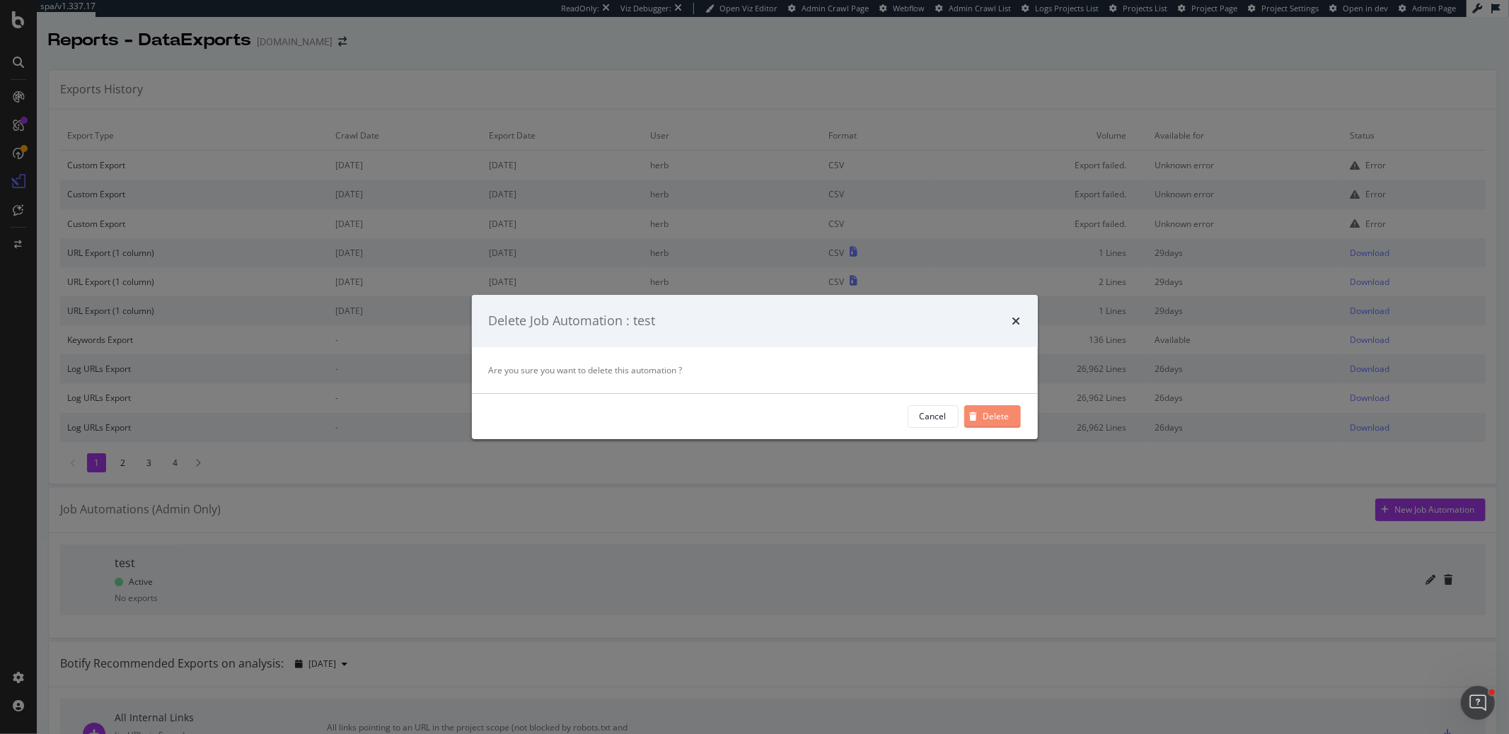
click at [994, 418] on div "Delete" at bounding box center [996, 416] width 26 height 12
